Goal: Information Seeking & Learning: Learn about a topic

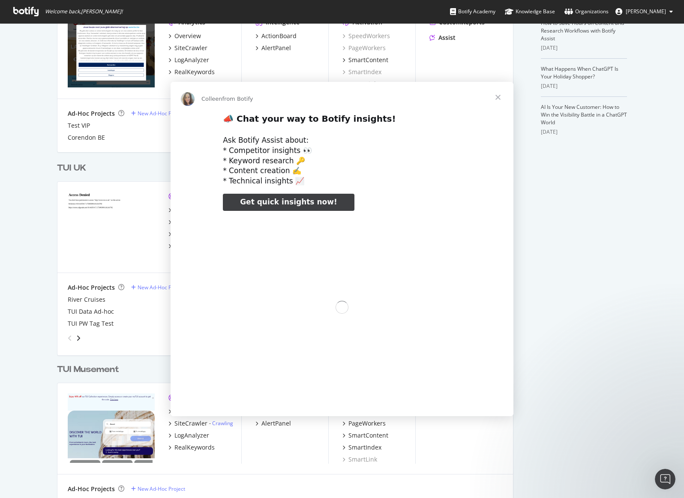
scroll to position [250, 0]
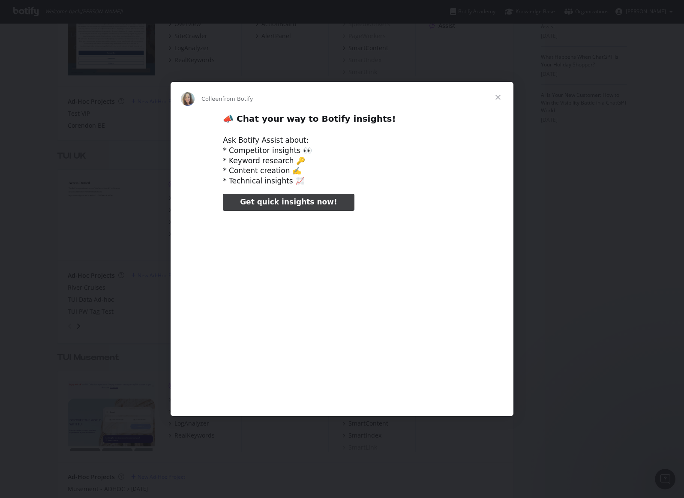
click at [497, 95] on span "Close" at bounding box center [497, 97] width 31 height 31
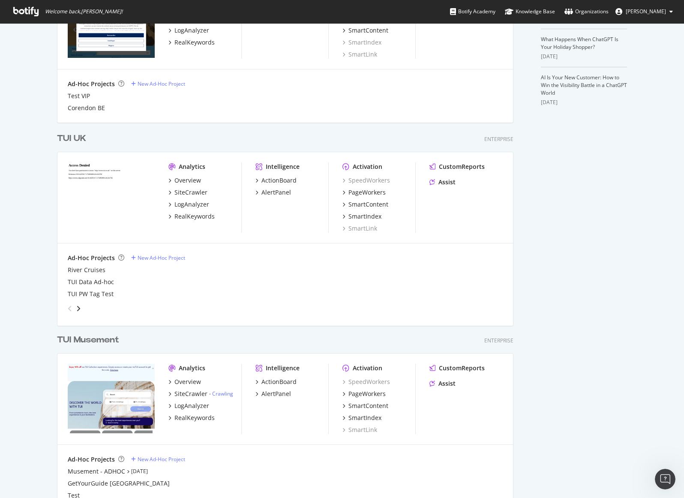
scroll to position [278, 0]
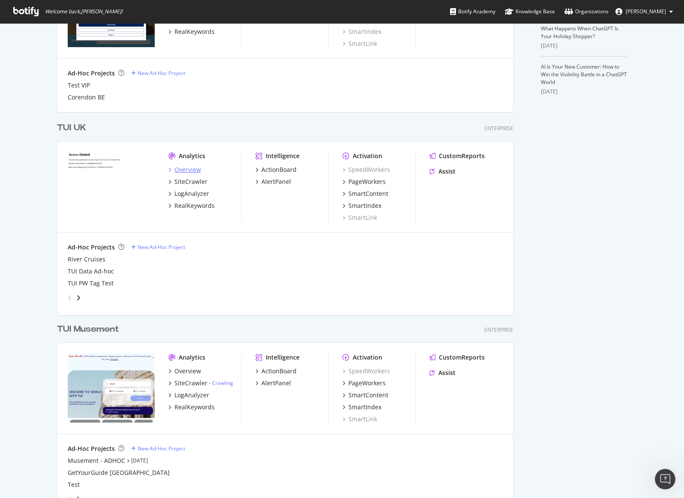
click at [189, 170] on div "Overview" at bounding box center [187, 169] width 27 height 9
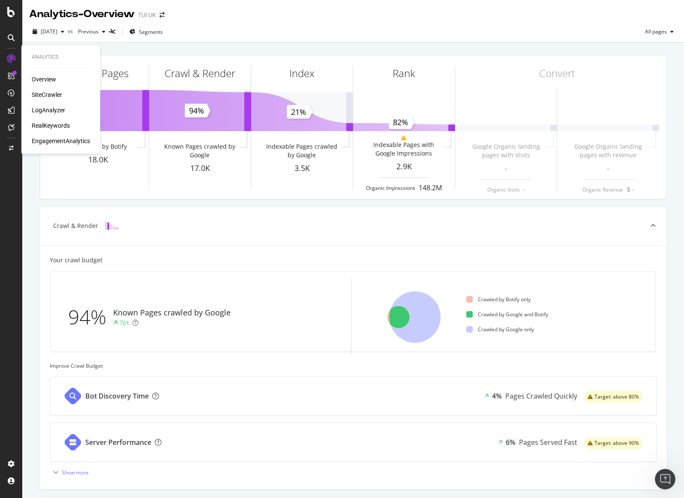
click at [54, 96] on div "SiteCrawler" at bounding box center [47, 94] width 30 height 9
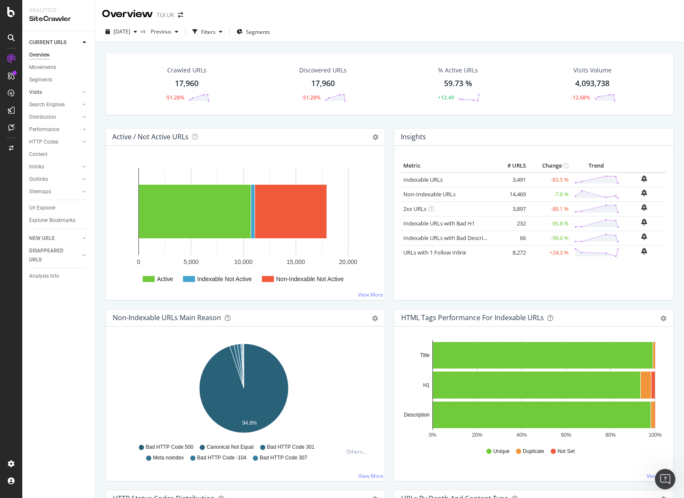
click at [70, 90] on link "Visits" at bounding box center [54, 92] width 51 height 9
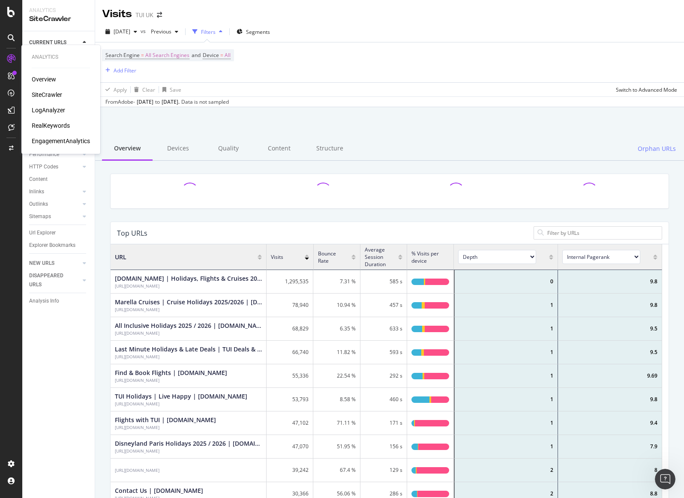
scroll to position [251, 545]
click at [39, 76] on div "Overview" at bounding box center [44, 79] width 24 height 9
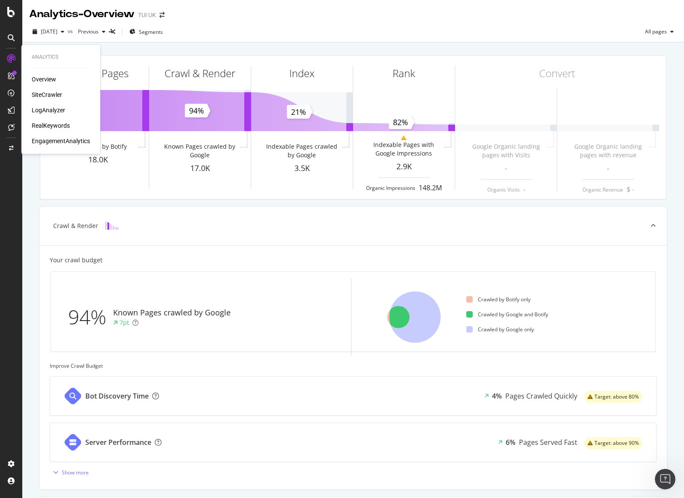
drag, startPoint x: 63, startPoint y: 97, endPoint x: 51, endPoint y: 94, distance: 12.3
click at [62, 97] on div "SiteCrawler" at bounding box center [61, 94] width 58 height 9
click at [51, 94] on div "SiteCrawler" at bounding box center [47, 94] width 30 height 9
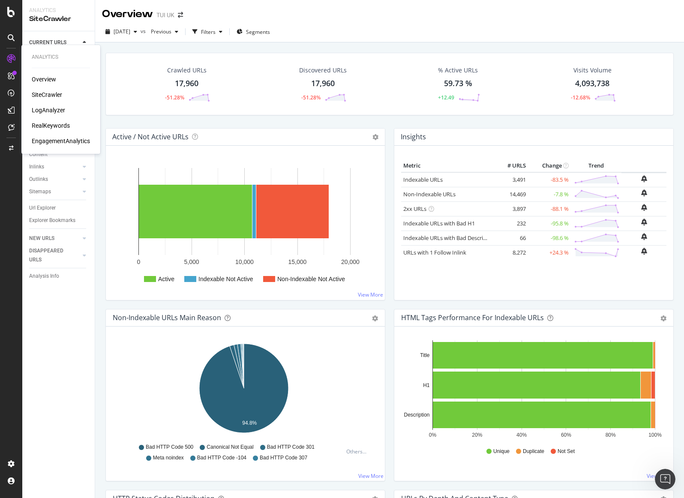
click at [55, 107] on div "LogAnalyzer" at bounding box center [48, 110] width 33 height 9
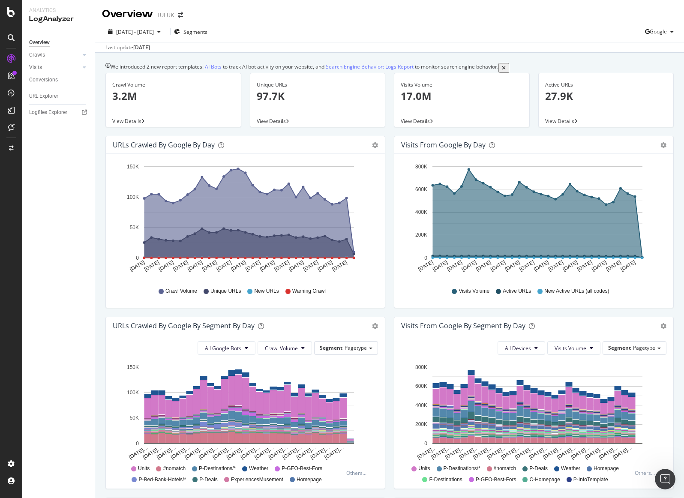
click at [334, 26] on div "[DATE] - [DATE] Segments Google" at bounding box center [389, 33] width 589 height 17
click at [330, 12] on div "Overview TUI [GEOGRAPHIC_DATA]" at bounding box center [389, 10] width 589 height 21
click at [653, 31] on span "Google" at bounding box center [657, 31] width 17 height 7
click at [648, 81] on span "OpenAI" at bounding box center [658, 81] width 32 height 8
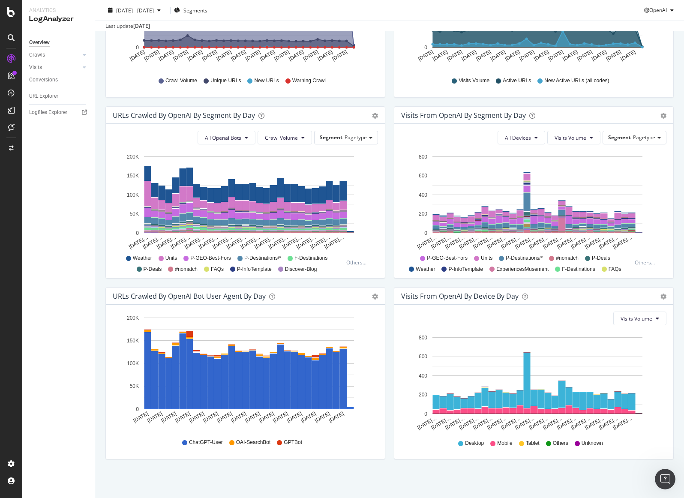
scroll to position [205, 0]
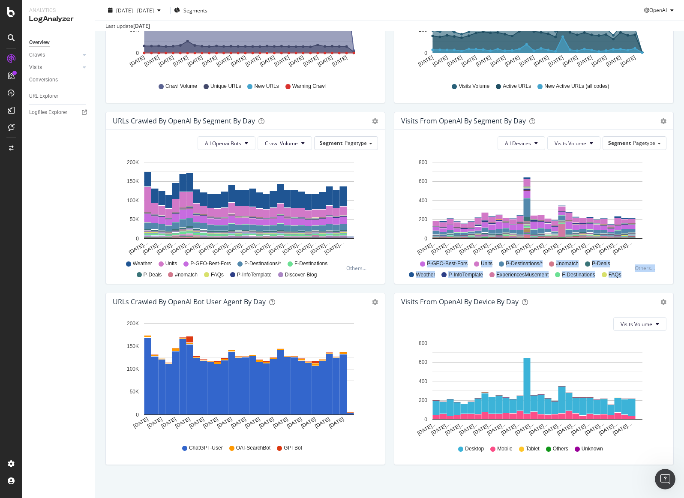
drag, startPoint x: 628, startPoint y: 280, endPoint x: 419, endPoint y: 272, distance: 209.2
click at [419, 272] on div "P-GEO-Best-Fors Units P-Destinations/* #nomatch P-Deals Weather P-InfoTemplate …" at bounding box center [533, 266] width 265 height 21
click at [385, 255] on div "URLs Crawled by OpenAI By Segment By Day Timeline (by Value) Table All Openai B…" at bounding box center [245, 202] width 288 height 181
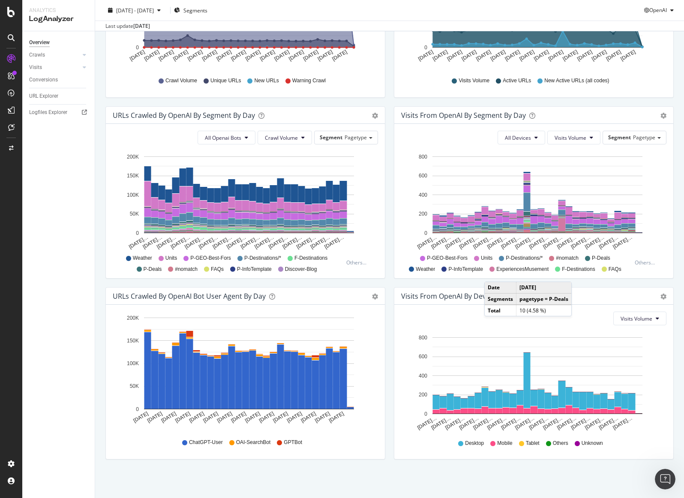
scroll to position [216, 0]
click at [81, 53] on div at bounding box center [84, 55] width 9 height 9
click at [77, 129] on div at bounding box center [76, 126] width 9 height 9
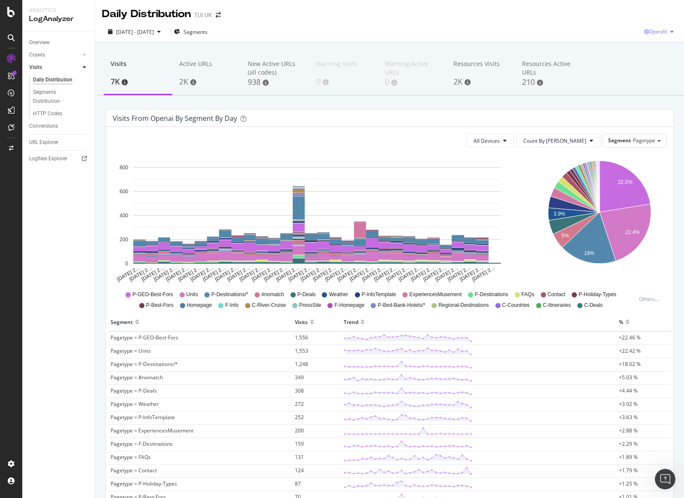
click at [657, 31] on span "OpenAI" at bounding box center [658, 31] width 18 height 7
click at [658, 51] on span "Google" at bounding box center [657, 49] width 32 height 8
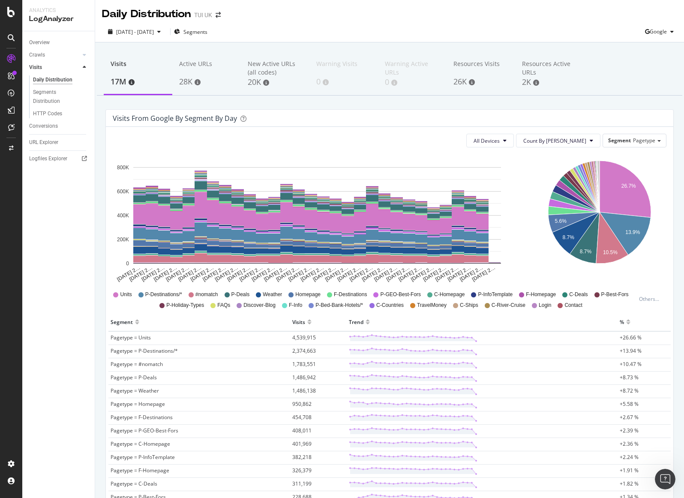
click at [472, 25] on div "[DATE] - [DATE] Segments Google" at bounding box center [389, 33] width 589 height 17
click at [463, 24] on div "[DATE] - [DATE] Segments Google" at bounding box center [389, 31] width 589 height 21
click at [441, 14] on div "Daily Distribution TUI [GEOGRAPHIC_DATA]" at bounding box center [389, 10] width 589 height 21
click at [458, 21] on div "Daily Distribution TUI [GEOGRAPHIC_DATA]" at bounding box center [389, 10] width 589 height 21
click at [417, 23] on div "[DATE] - [DATE] Segments Google" at bounding box center [389, 31] width 589 height 21
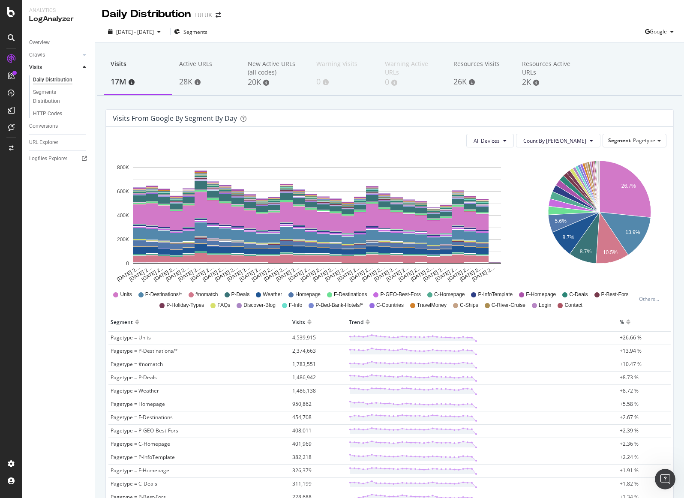
click at [350, 157] on icon "[DATE] 2… [DATE] 2… [DATE] 2… [DATE] 2… [DATE] 2… [DATE] 2… [DATE] 2… [DATE] 2……" at bounding box center [317, 218] width 408 height 129
click at [342, 135] on div "All Devices Count By Day Segment Pagetype" at bounding box center [389, 141] width 553 height 14
click at [351, 135] on div "All Devices Count By Day Segment Pagetype" at bounding box center [389, 141] width 553 height 14
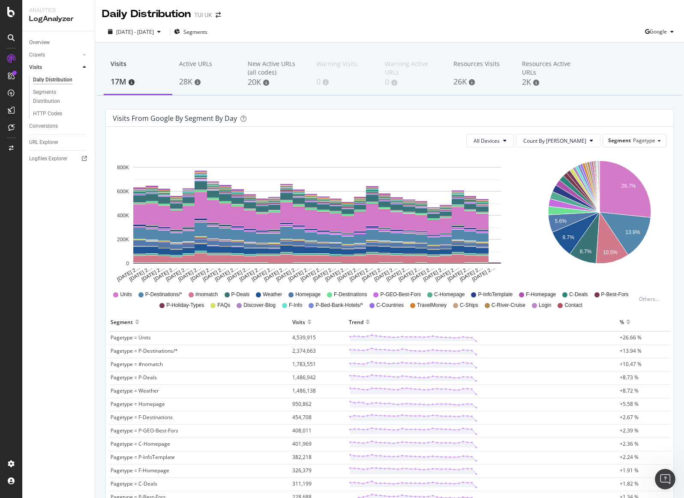
click at [353, 142] on div "All Devices Count By Day Segment Pagetype" at bounding box center [389, 141] width 553 height 14
click at [359, 135] on div "All Devices Count By Day Segment Pagetype" at bounding box center [389, 141] width 553 height 14
click at [371, 139] on div "All Devices Count By Day Segment Pagetype" at bounding box center [389, 141] width 553 height 14
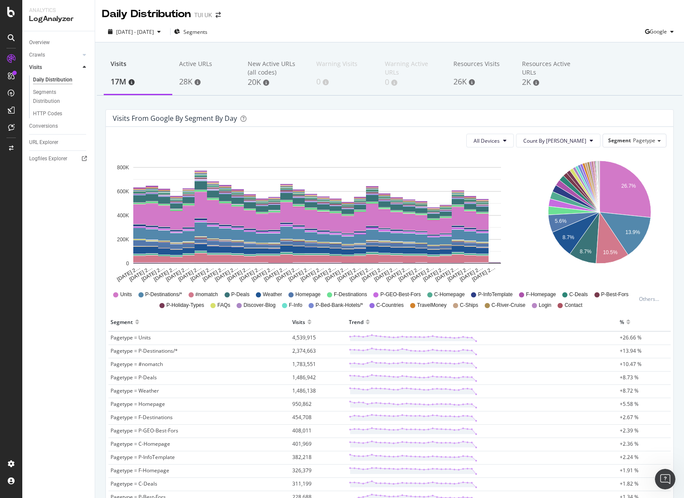
click at [401, 157] on icon "[DATE] 2… [DATE] 2… [DATE] 2… [DATE] 2… [DATE] 2… [DATE] 2… [DATE] 2… [DATE] 2……" at bounding box center [317, 218] width 408 height 129
